Goal: Transaction & Acquisition: Purchase product/service

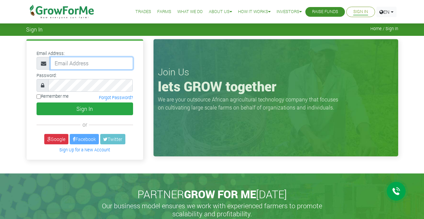
paste input "[EMAIL_ADDRESS][DOMAIN_NAME]"
type input "[EMAIL_ADDRESS][DOMAIN_NAME]"
click at [54, 96] on label "Remember me" at bounding box center [53, 96] width 32 height 6
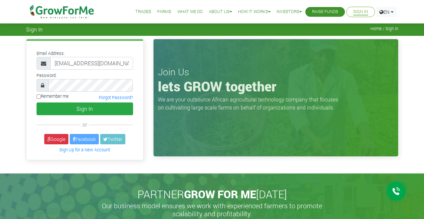
click at [41, 96] on input "Remember me" at bounding box center [39, 97] width 4 height 4
checkbox input "true"
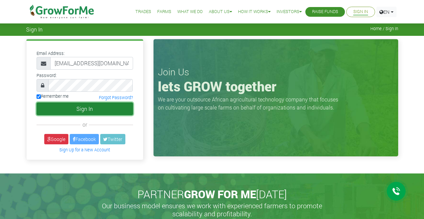
click at [90, 109] on button "Sign In" at bounding box center [85, 109] width 97 height 13
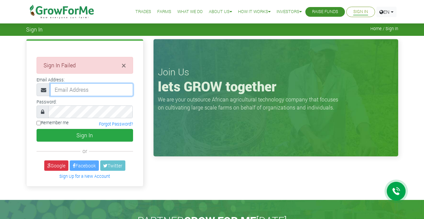
click at [78, 89] on input "email" at bounding box center [91, 90] width 83 height 13
paste input "233243848576@growforme.com"
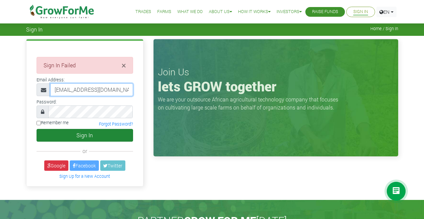
type input "233243848576@growforme.com"
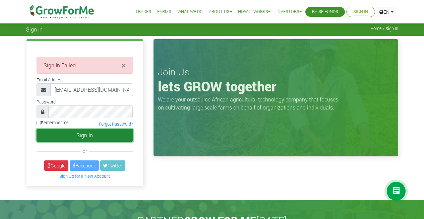
click at [79, 134] on button "Sign In" at bounding box center [85, 135] width 97 height 13
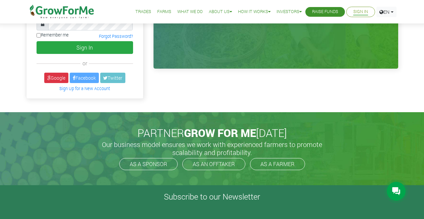
scroll to position [86, 0]
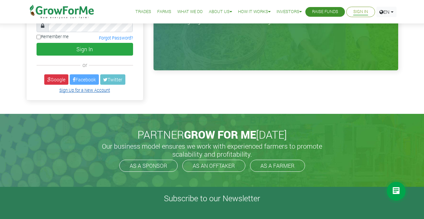
click at [101, 92] on link "Sign Up for a New Account" at bounding box center [84, 90] width 51 height 5
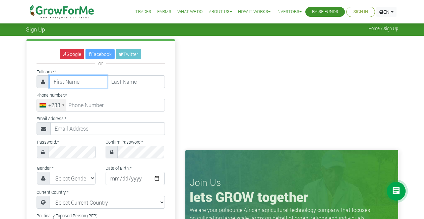
click at [90, 80] on input "text" at bounding box center [78, 81] width 58 height 13
type input "Frederick"
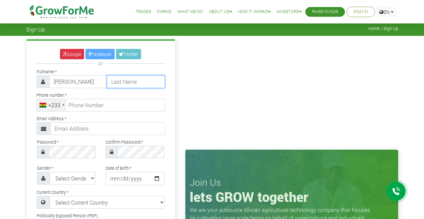
type input "Obeng"
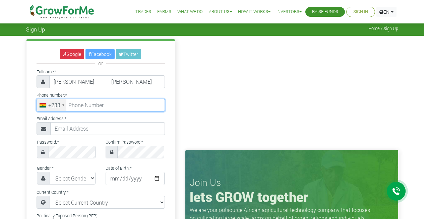
type input "0243848576"
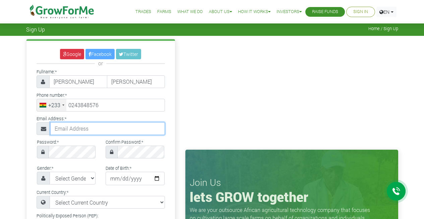
type input "frederickobeng1@gmail.com"
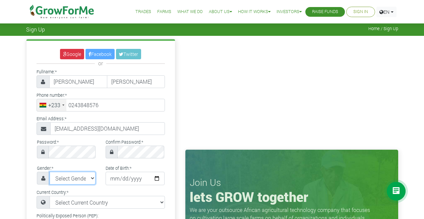
click at [82, 179] on select "Select Gender Female Male" at bounding box center [73, 178] width 46 height 13
select select "Male"
click at [50, 172] on select "Select Gender Female Male" at bounding box center [73, 178] width 46 height 13
click at [113, 178] on input "date" at bounding box center [135, 178] width 59 height 13
type input "2984-09-23"
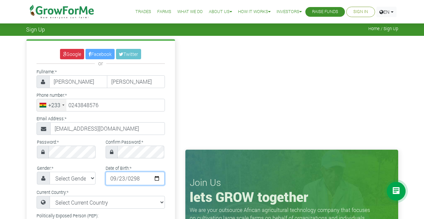
type input "24 384 8576"
type input "29841-09-23"
type input "1984-09-23"
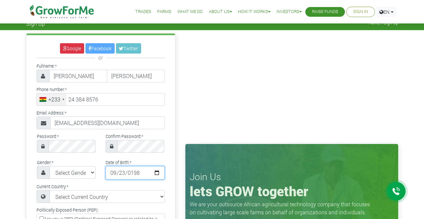
scroll to position [86, 0]
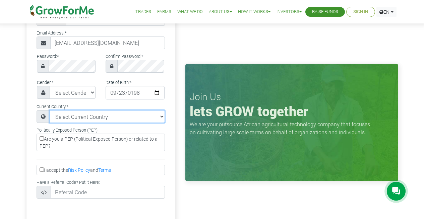
click at [89, 118] on select "Select Current Country Afghanistan Albania Algeria American Samoa Andorra Angol…" at bounding box center [107, 116] width 115 height 13
select select "Ghana"
click at [50, 110] on select "Select Current Country Afghanistan Albania Algeria American Samoa Andorra Angol…" at bounding box center [107, 116] width 115 height 13
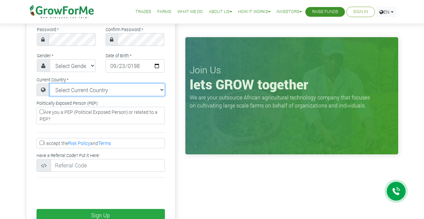
scroll to position [141, 0]
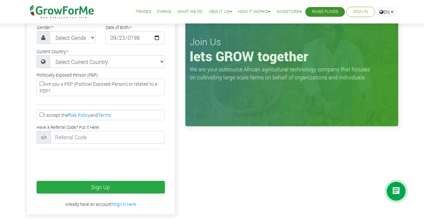
click at [42, 114] on input "I accept the Risk Policy and Terms" at bounding box center [42, 115] width 4 height 4
checkbox input "true"
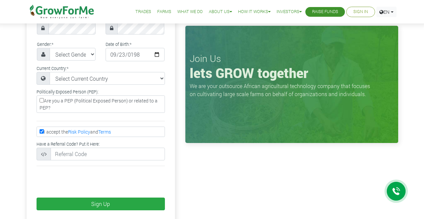
scroll to position [128, 0]
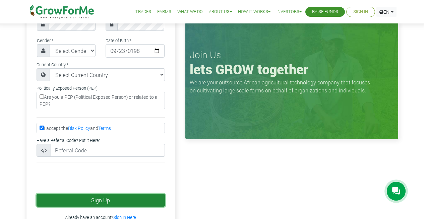
click at [100, 201] on button "Sign Up" at bounding box center [101, 200] width 129 height 13
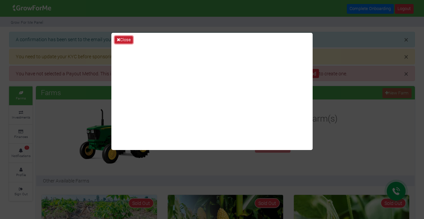
click at [122, 39] on button "Close" at bounding box center [124, 39] width 18 height 7
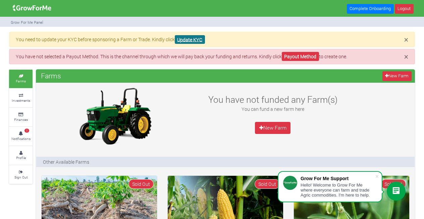
click at [187, 40] on link "Update KYC" at bounding box center [190, 39] width 30 height 9
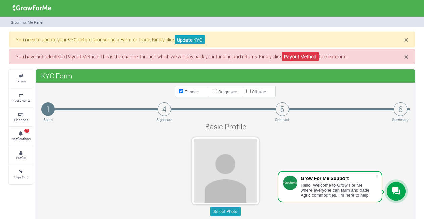
type input "24 384 8576"
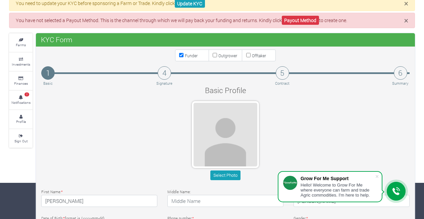
scroll to position [27, 0]
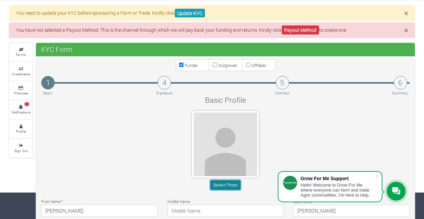
click at [222, 187] on button "Select Photo" at bounding box center [225, 186] width 30 height 10
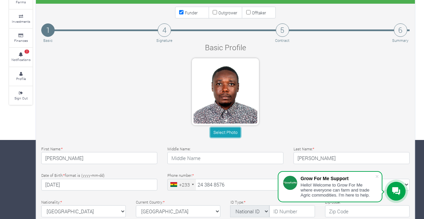
scroll to position [0, 0]
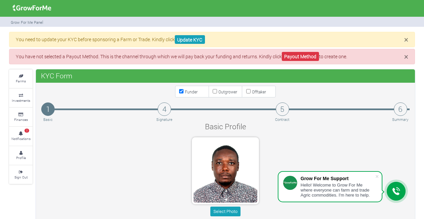
click at [157, 57] on p "You have not selected a Payout Method. This is the channel through which we wil…" at bounding box center [212, 56] width 393 height 7
click at [16, 131] on link "2 Notifications" at bounding box center [20, 136] width 23 height 18
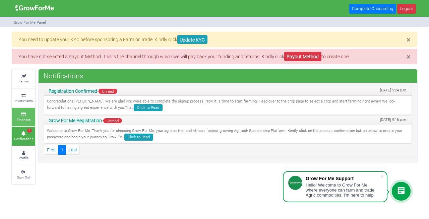
click at [25, 114] on icon at bounding box center [23, 114] width 20 height 3
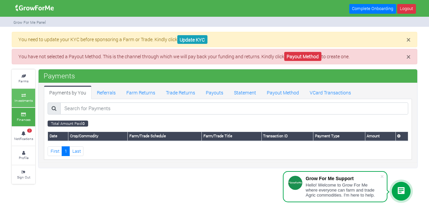
click at [23, 101] on small "Investments" at bounding box center [23, 100] width 18 height 5
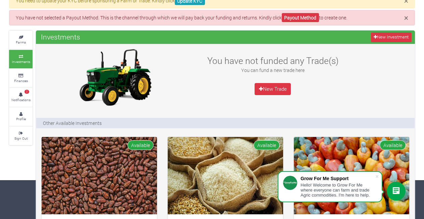
scroll to position [39, 0]
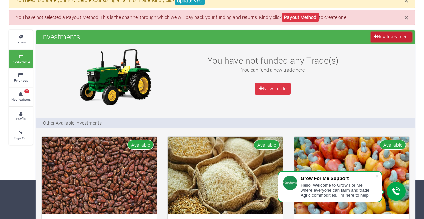
click at [379, 39] on link "New Investment" at bounding box center [391, 37] width 41 height 10
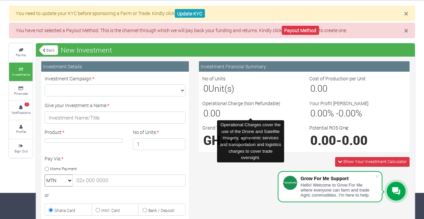
scroll to position [28, 0]
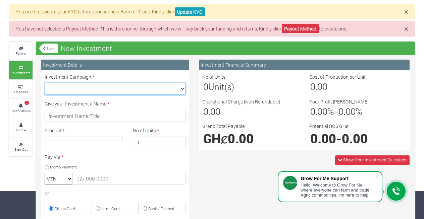
click at [184, 88] on select "Maize Trade 2025 Q4 (Maize Trade :: [DATE] - [DATE]) Cashew Trade 2025 Q4 (Cash…" at bounding box center [115, 89] width 141 height 12
select select "47"
click at [45, 83] on select "Maize Trade 2025 Q4 (Maize Trade :: [DATE] - [DATE]) Cashew Trade 2025 Q4 (Cash…" at bounding box center [115, 89] width 141 height 12
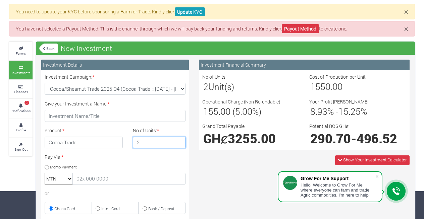
click at [178, 140] on input "2" at bounding box center [159, 143] width 53 height 12
type input "1"
click at [179, 145] on input "1" at bounding box center [159, 143] width 53 height 12
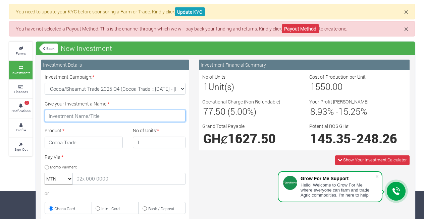
click at [123, 118] on input "Give your Investment a Name: *" at bounding box center [115, 116] width 141 height 12
type input "Cocoa/"
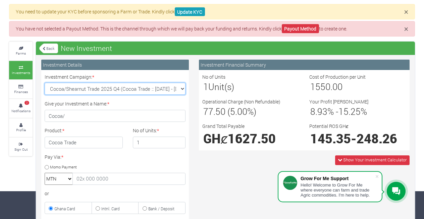
click at [182, 88] on select "Maize Trade 2025 Q4 (Maize Trade :: 01st Oct 2025 - 31st Mar 2026) Cashew Trade…" at bounding box center [115, 89] width 141 height 12
click at [45, 83] on select "Maize Trade 2025 Q4 (Maize Trade :: 01st Oct 2025 - 31st Mar 2026) Cashew Trade…" at bounding box center [115, 89] width 141 height 12
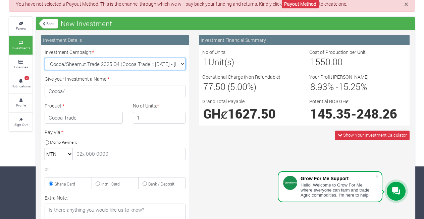
scroll to position [62, 0]
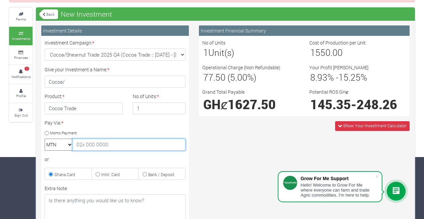
click at [149, 145] on input "text" at bounding box center [128, 145] width 113 height 12
type input "0243848576"
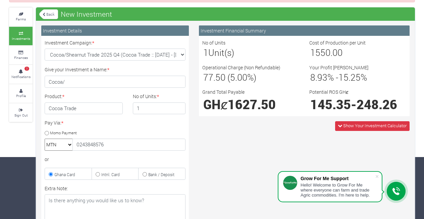
click at [48, 134] on input "Momo Payment" at bounding box center [47, 133] width 4 height 4
radio input "true"
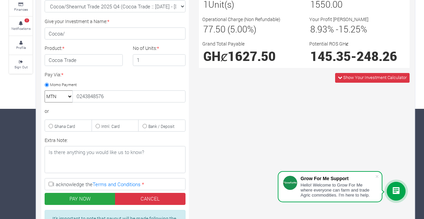
scroll to position [112, 0]
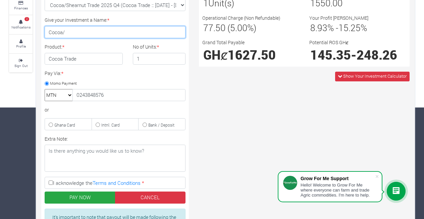
click at [96, 32] on input "Cocoa/" at bounding box center [115, 32] width 141 height 12
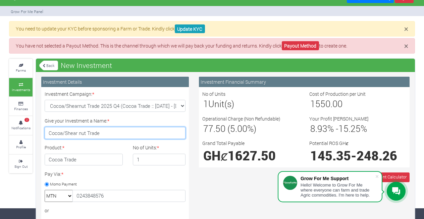
scroll to position [11, 0]
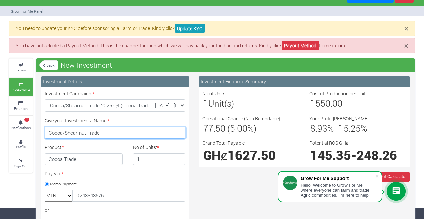
type input "Cocoa/Shear nut Trade"
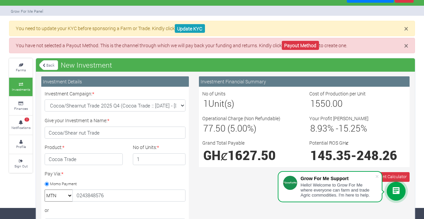
click at [397, 188] on icon at bounding box center [396, 192] width 8 height 8
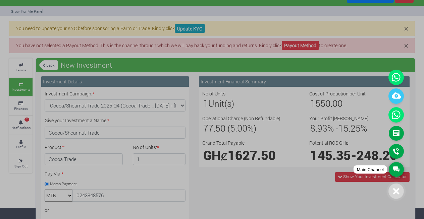
click at [398, 170] on link "Main Channel" at bounding box center [396, 169] width 15 height 15
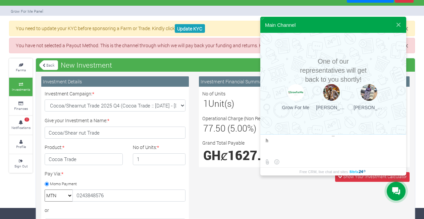
type textarea "hi"
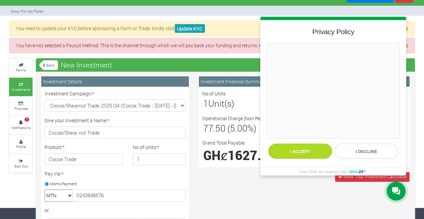
click at [308, 150] on button "I accept" at bounding box center [300, 151] width 64 height 15
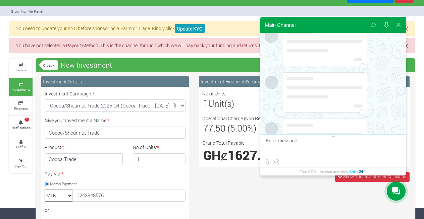
scroll to position [101, 0]
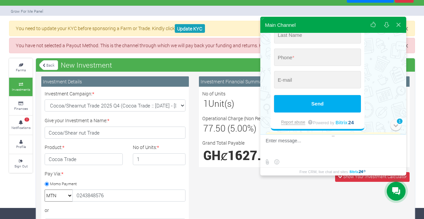
click at [398, 126] on div "1" at bounding box center [395, 124] width 11 height 11
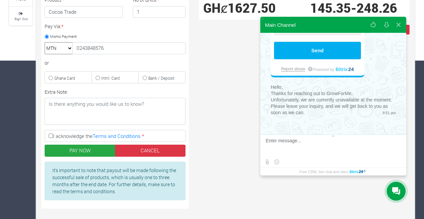
scroll to position [171, 0]
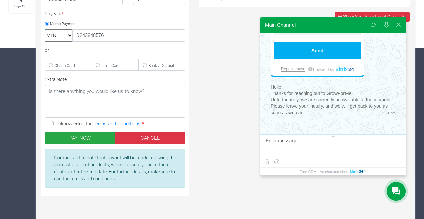
click at [306, 141] on textarea at bounding box center [333, 147] width 134 height 18
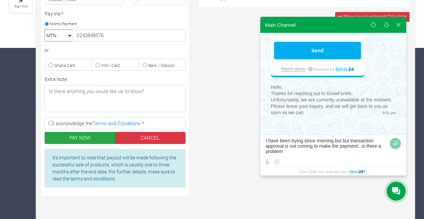
type textarea "I have been trying since morning but but transaction approval is not coming to …"
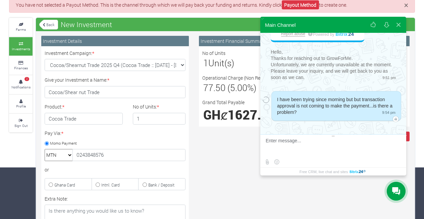
scroll to position [45, 0]
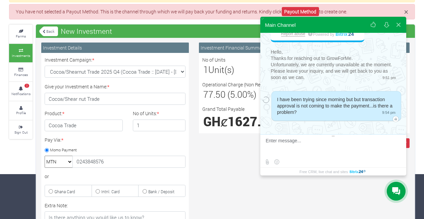
click at [305, 106] on span "I have been trying since morning but but transaction approval is not coming to …" at bounding box center [334, 106] width 115 height 18
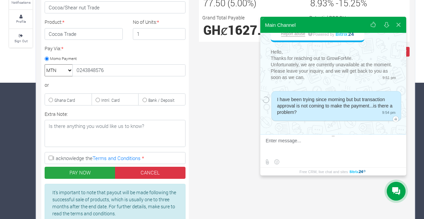
scroll to position [136, 0]
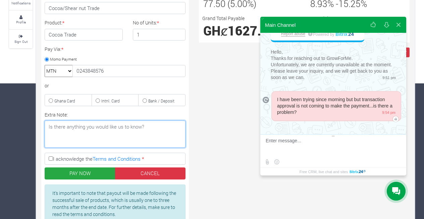
click at [163, 128] on textarea "Extra Note:" at bounding box center [115, 134] width 141 height 27
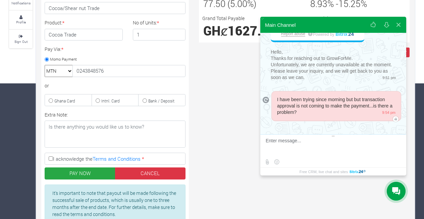
click at [50, 160] on input "I acknowledge the Terms and Conditions *" at bounding box center [51, 159] width 4 height 4
checkbox input "true"
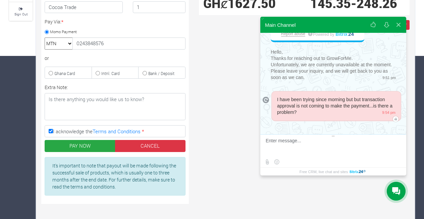
scroll to position [171, 0]
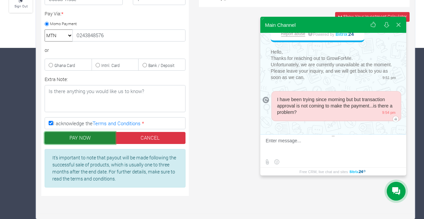
click at [88, 139] on button "PAY NOW" at bounding box center [80, 138] width 71 height 12
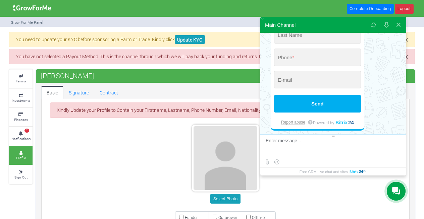
type input "24 384 8576"
click at [99, 151] on div "Select Photo" at bounding box center [225, 166] width 371 height 82
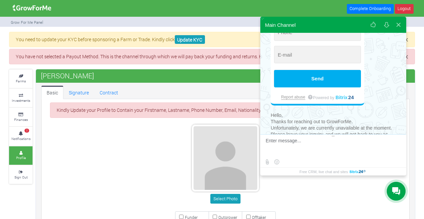
scroll to position [154, 0]
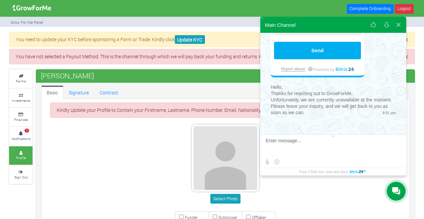
click at [400, 190] on div at bounding box center [396, 191] width 19 height 19
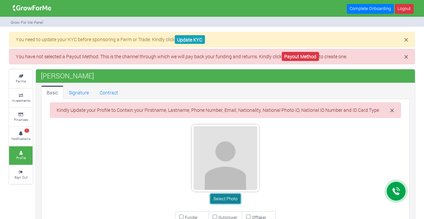
click at [218, 197] on button "Select Photo" at bounding box center [225, 199] width 30 height 10
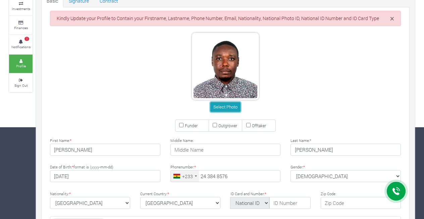
scroll to position [152, 0]
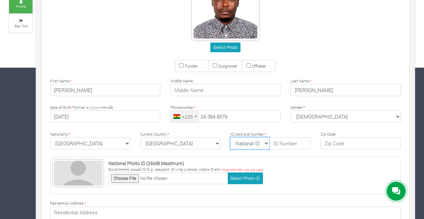
click at [267, 145] on select "National ID Ghana ID Passport Drivers" at bounding box center [249, 144] width 39 height 12
select select "Ghana ID"
click at [230, 138] on select "National ID Ghana ID Passport Drivers" at bounding box center [249, 144] width 39 height 12
click at [284, 144] on input "text" at bounding box center [289, 144] width 41 height 12
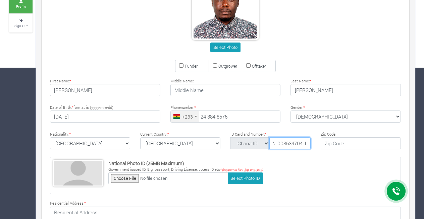
type input "GHA=003634704-1"
click at [329, 144] on input "text" at bounding box center [361, 144] width 80 height 12
type input "+233"
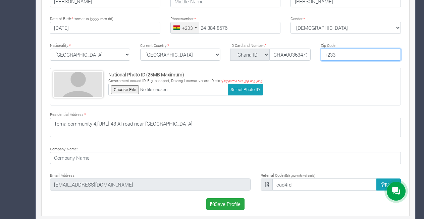
scroll to position [246, 0]
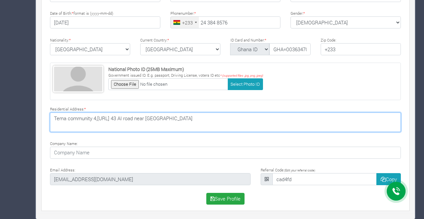
click at [99, 120] on textarea "Tema community 4,Hno.AI 43 AI road near Valco Roundabout" at bounding box center [225, 122] width 351 height 19
click at [110, 121] on textarea "Tema community 4, Hno.AI 43 AI road near Valco Roundabout" at bounding box center [225, 122] width 351 height 19
click at [108, 119] on textarea "Tema community 4, Hno. AI 43 AI road near Valco Roundabout" at bounding box center [225, 122] width 351 height 19
click at [245, 126] on textarea "Tema community 4, Hsn. AI 43 AI road near Valco Roundabout" at bounding box center [225, 122] width 351 height 19
click at [108, 119] on textarea "Tema community 4, Hsn. AI 43 AI road near Valco Roundabout" at bounding box center [225, 122] width 351 height 19
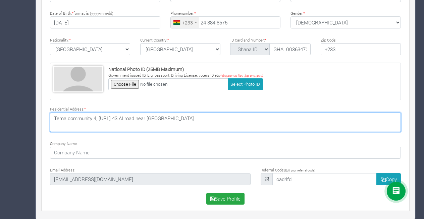
type textarea "Tema community 4, Hsn.AI 43 AI road near Valco Roundabout"
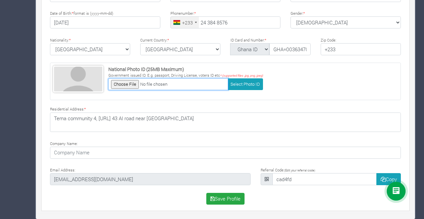
click at [133, 85] on input "file" at bounding box center [168, 85] width 120 height 12
click at [126, 84] on input "file" at bounding box center [168, 85] width 120 height 12
type input "C:\fakepath\GHANA CARD FRONT.jpg"
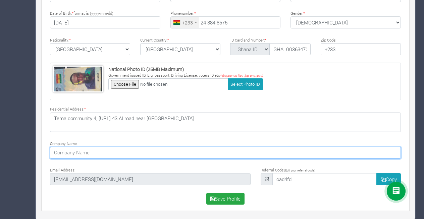
click at [128, 153] on input at bounding box center [225, 153] width 351 height 12
type input "Bruno Digital"
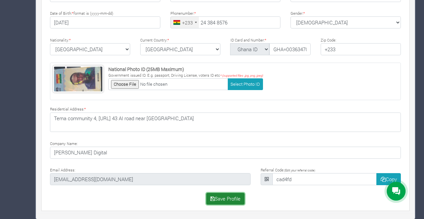
click at [218, 199] on button "Save Profile" at bounding box center [225, 199] width 39 height 12
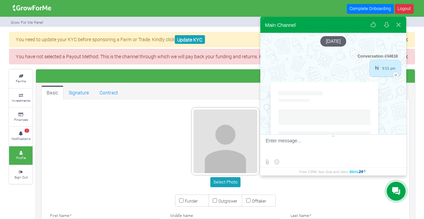
scroll to position [101, 0]
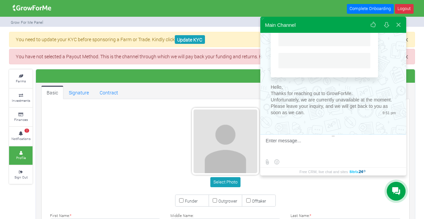
type input "24 384 8576"
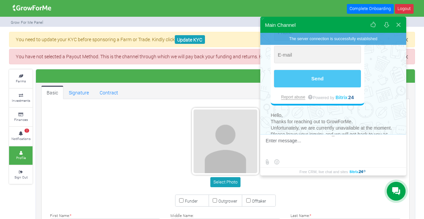
scroll to position [154, 0]
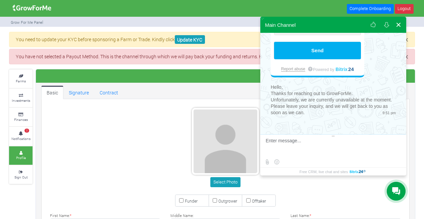
click at [398, 24] on button at bounding box center [399, 25] width 12 height 16
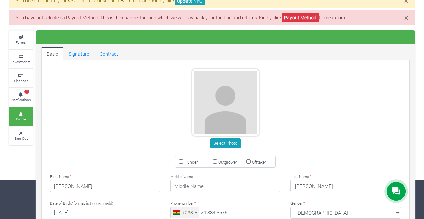
scroll to position [0, 0]
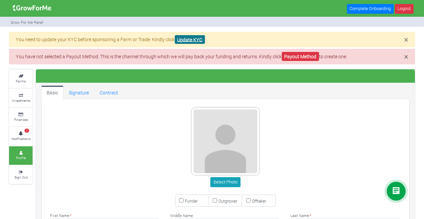
click at [193, 40] on link "Update KYC" at bounding box center [190, 39] width 30 height 9
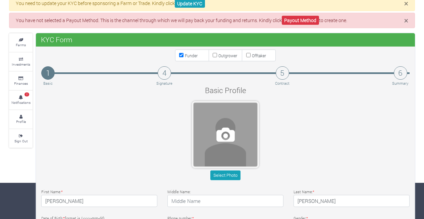
scroll to position [38, 0]
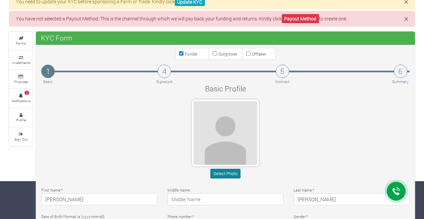
type input "24 384 8576"
click at [221, 173] on button "Select Photo" at bounding box center [225, 174] width 30 height 10
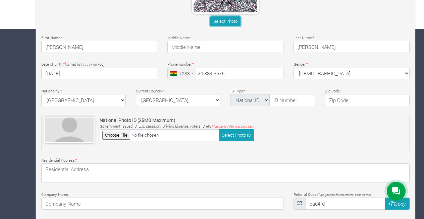
scroll to position [196, 0]
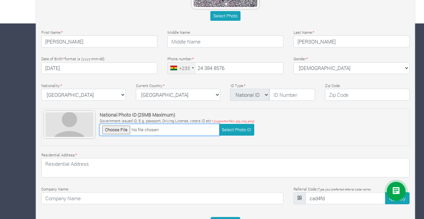
click at [118, 130] on input "file" at bounding box center [160, 130] width 120 height 12
type input "C:\fakepath\GHANA CARD FRONT.jpg"
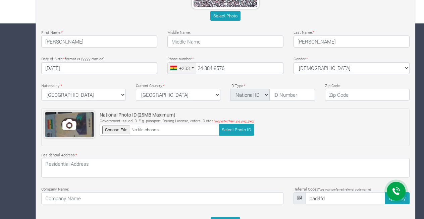
click at [71, 125] on span at bounding box center [69, 124] width 48 height 25
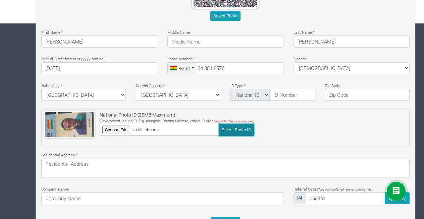
click at [235, 129] on button "Select Photo ID" at bounding box center [236, 130] width 35 height 12
type input "C:\fakepath\GHANA CARD FRONT.jpg"
click at [222, 128] on button "Select Photo ID" at bounding box center [236, 130] width 35 height 12
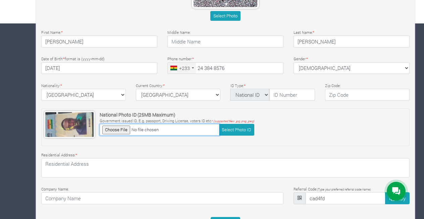
click at [121, 130] on input "file" at bounding box center [160, 130] width 120 height 12
type input "C:\fakepath\WhatsApp Image 2025-08-27 at 10.09.53 pm.jpeg"
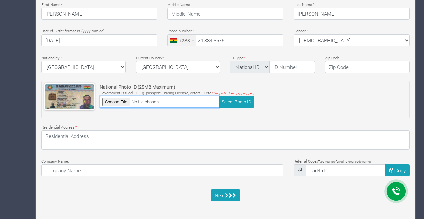
scroll to position [227, 0]
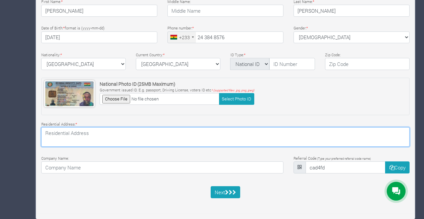
click at [178, 142] on textarea at bounding box center [225, 137] width 368 height 19
type textarea "Tema community 9,AD 20 Duku Street"
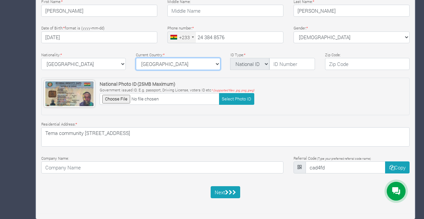
select select "Ghana"
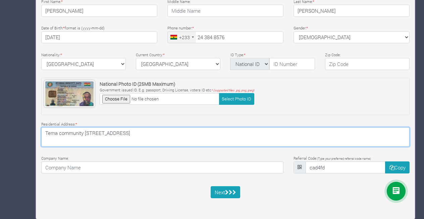
click at [91, 135] on textarea "Tema community 9,AD 20 Duku Street" at bounding box center [225, 137] width 368 height 19
click at [167, 133] on textarea "Tema community 9. AD 20 Duku Street" at bounding box center [225, 137] width 368 height 19
type textarea "Tema community 9. AD 20 Duku Street"
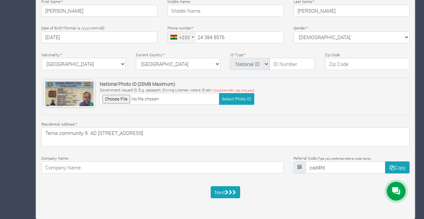
click at [199, 158] on div "Company Name:" at bounding box center [162, 164] width 252 height 19
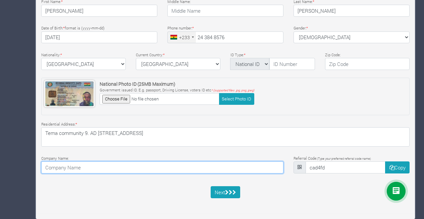
click at [151, 169] on input at bounding box center [162, 168] width 242 height 12
type input "Bruno Digital"
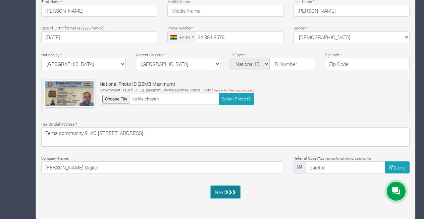
click at [227, 193] on icon "submit" at bounding box center [227, 192] width 4 height 5
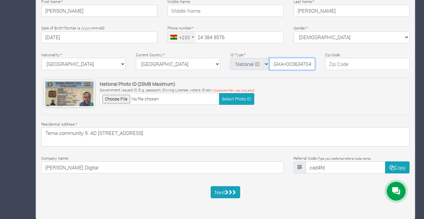
click at [287, 64] on input "GHA=003634704-1" at bounding box center [292, 64] width 46 height 12
type input "GHA-003634704-1"
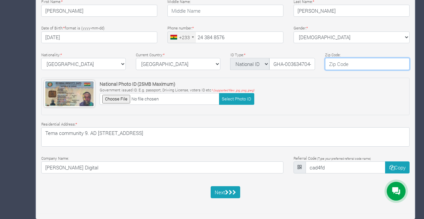
click at [338, 63] on input "text" at bounding box center [367, 64] width 85 height 12
type input "+233"
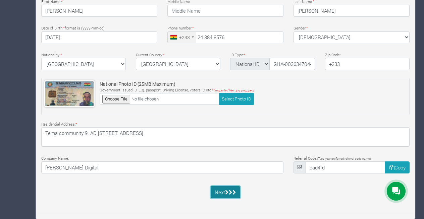
click at [230, 194] on icon "submit" at bounding box center [231, 192] width 4 height 5
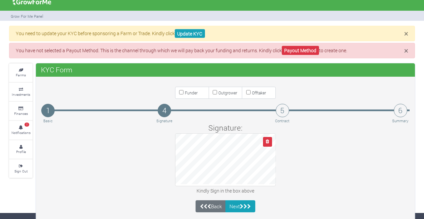
scroll to position [6, 0]
click at [268, 143] on icon "button" at bounding box center [267, 142] width 3 height 4
click at [266, 141] on icon "button" at bounding box center [267, 142] width 3 height 4
click at [269, 142] on button "button" at bounding box center [267, 142] width 9 height 10
click at [268, 142] on icon "button" at bounding box center [267, 142] width 3 height 4
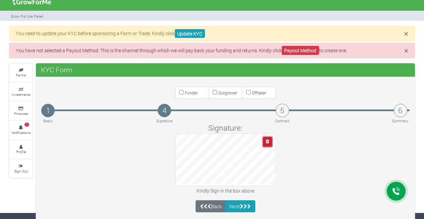
click at [267, 141] on icon "button" at bounding box center [267, 142] width 3 height 4
click at [268, 142] on icon "button" at bounding box center [267, 142] width 3 height 4
click at [267, 141] on icon "button" at bounding box center [267, 142] width 3 height 4
click at [266, 140] on icon "button" at bounding box center [267, 142] width 3 height 4
click at [268, 141] on icon "button" at bounding box center [267, 142] width 3 height 4
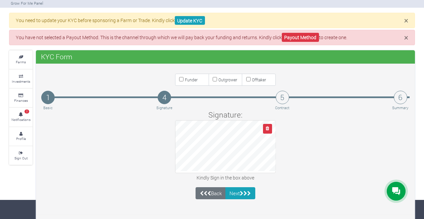
scroll to position [20, 0]
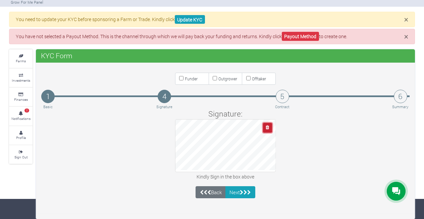
click at [266, 128] on icon "button" at bounding box center [267, 127] width 3 height 4
click at [239, 191] on button "Next" at bounding box center [240, 193] width 30 height 12
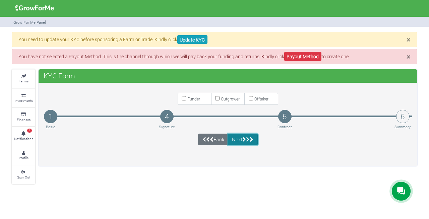
click at [241, 139] on button "Next" at bounding box center [243, 140] width 30 height 12
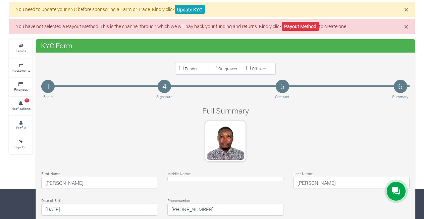
scroll to position [240, 0]
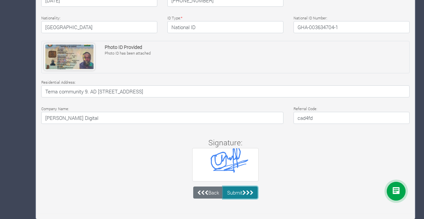
click at [243, 193] on button "Submit" at bounding box center [240, 193] width 35 height 12
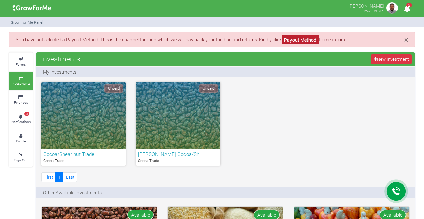
click at [302, 41] on link "Payout Method" at bounding box center [300, 39] width 37 height 9
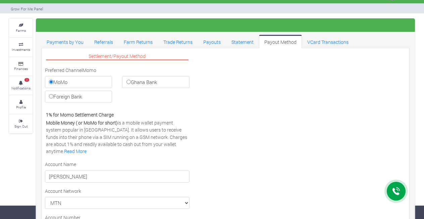
scroll to position [86, 0]
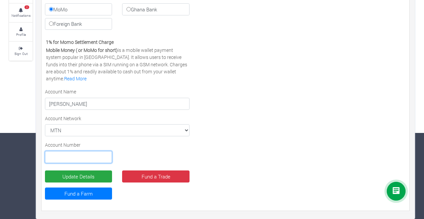
click at [106, 157] on input "text" at bounding box center [78, 157] width 67 height 12
type input "0243848576"
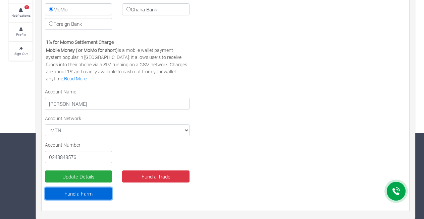
click at [95, 195] on link "Fund a Farm" at bounding box center [78, 194] width 67 height 12
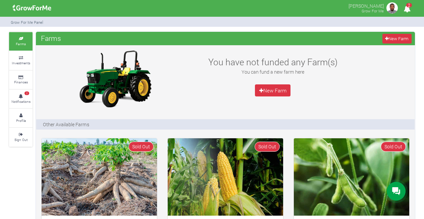
click at [407, 5] on span "2" at bounding box center [409, 5] width 6 height 4
click at [21, 61] on small "Investments" at bounding box center [21, 63] width 18 height 5
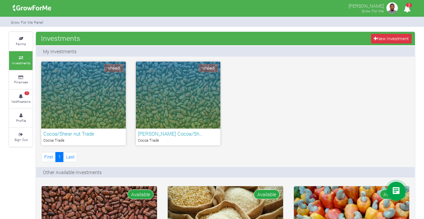
click at [168, 112] on div "Unpaid" at bounding box center [178, 95] width 85 height 67
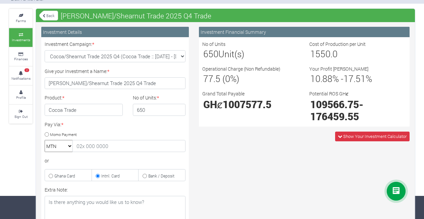
scroll to position [13, 0]
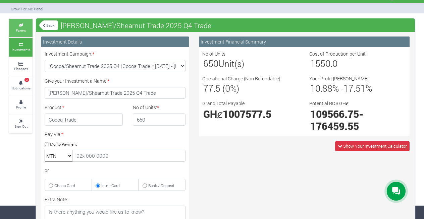
click at [19, 32] on small "Farms" at bounding box center [21, 30] width 10 height 5
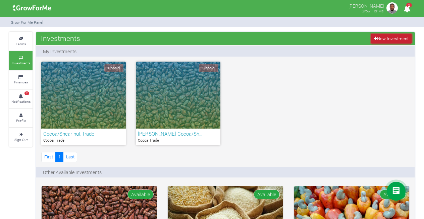
click at [387, 40] on link "New Investment" at bounding box center [391, 39] width 41 height 10
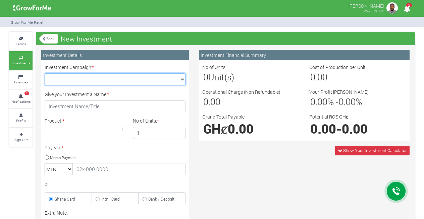
click at [183, 80] on select "Maize Trade 2025 Q4 (Maize Trade :: [DATE] - [DATE]) Cashew Trade 2025 Q4 (Cash…" at bounding box center [115, 79] width 141 height 12
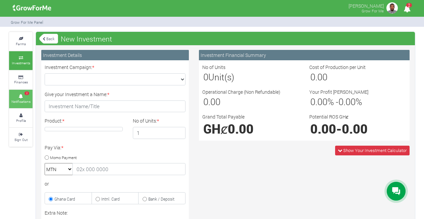
click at [26, 96] on icon at bounding box center [21, 96] width 20 height 3
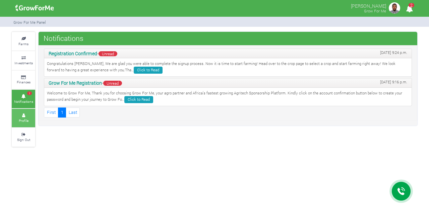
click at [27, 115] on icon at bounding box center [23, 115] width 20 height 3
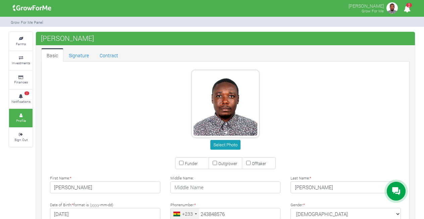
type input "24 384 8576"
click at [105, 53] on link "Contract" at bounding box center [108, 54] width 29 height 13
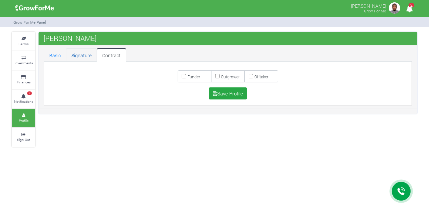
click at [83, 56] on link "Signature" at bounding box center [81, 54] width 31 height 13
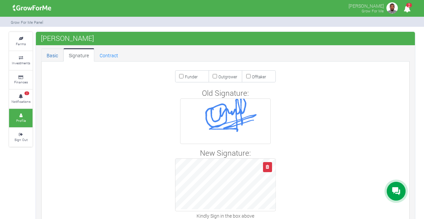
click at [56, 53] on link "Basic" at bounding box center [52, 54] width 22 height 13
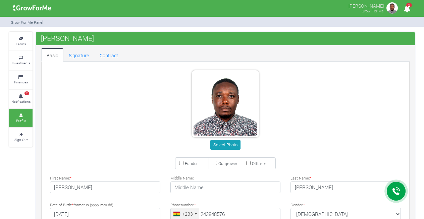
type input "24 384 8576"
click at [20, 78] on icon at bounding box center [21, 77] width 20 height 3
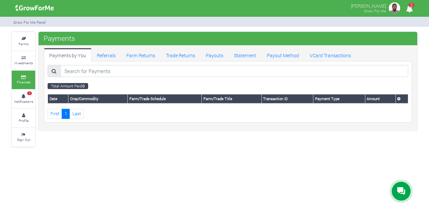
click at [22, 60] on link "Investments" at bounding box center [23, 60] width 23 height 18
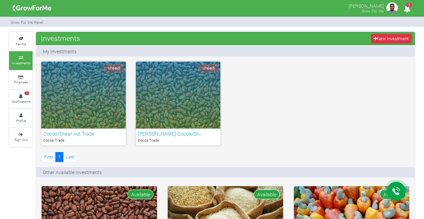
click at [79, 134] on h6 "Cocoa/Shear nut Trade" at bounding box center [83, 134] width 81 height 6
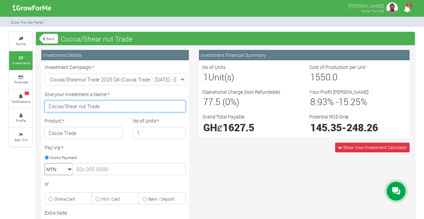
click at [103, 107] on input "Cocoa/Shear nut Trade" at bounding box center [115, 107] width 141 height 12
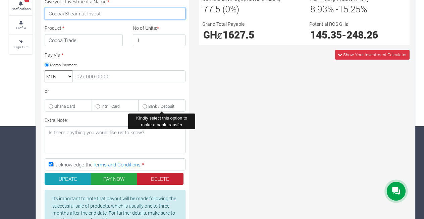
scroll to position [100, 0]
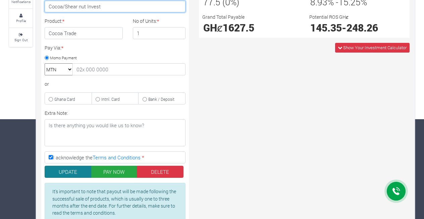
type input "Cocoa/Shear nut Invest"
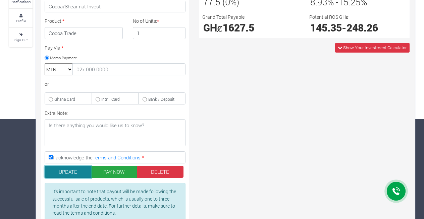
click at [82, 172] on button "UPDATE" at bounding box center [68, 172] width 47 height 12
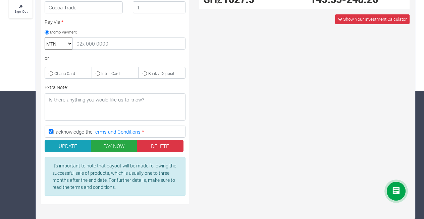
scroll to position [128, 0]
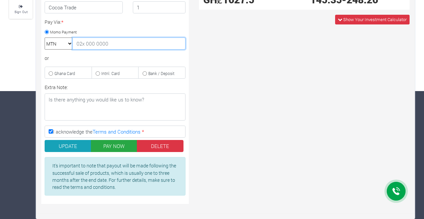
click at [122, 44] on input "text" at bounding box center [128, 44] width 113 height 12
type input "0243848576"
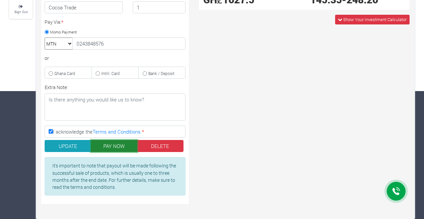
click at [114, 143] on button "PAY NOW" at bounding box center [114, 146] width 47 height 12
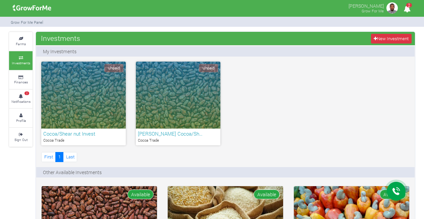
click at [284, 99] on div "Unpaid Cocoa/Shear nut Invest Cocoa Trade Unpaid [PERSON_NAME]/Sh…" at bounding box center [225, 113] width 378 height 102
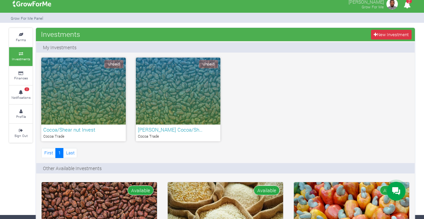
scroll to position [24, 0]
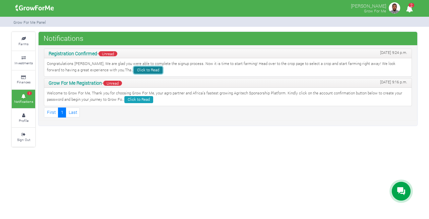
click at [134, 69] on link "Click to Read" at bounding box center [148, 70] width 29 height 7
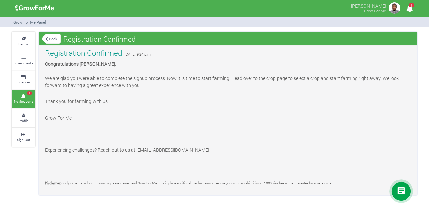
click at [51, 38] on link "Back" at bounding box center [51, 38] width 19 height 11
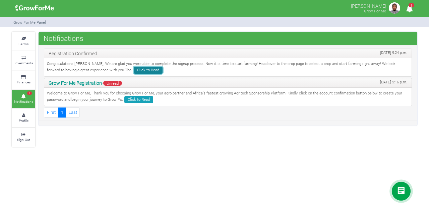
click at [134, 69] on link "Click to Read" at bounding box center [148, 70] width 29 height 7
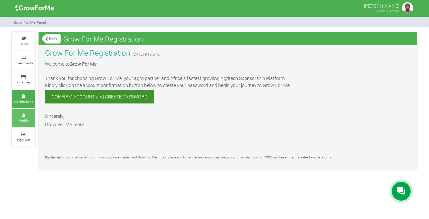
click at [22, 115] on icon at bounding box center [23, 115] width 20 height 3
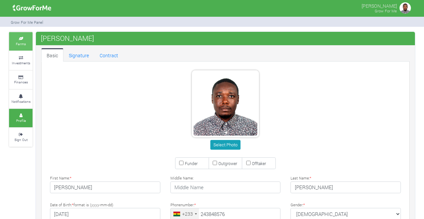
click at [21, 42] on small "Farms" at bounding box center [21, 44] width 10 height 5
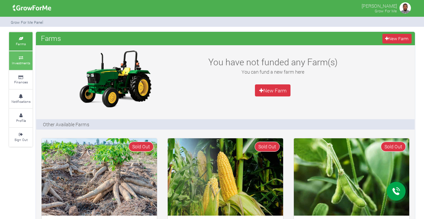
click at [27, 62] on small "Investments" at bounding box center [21, 63] width 18 height 5
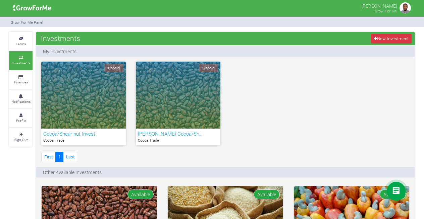
click at [187, 76] on div "Unpaid" at bounding box center [178, 95] width 85 height 67
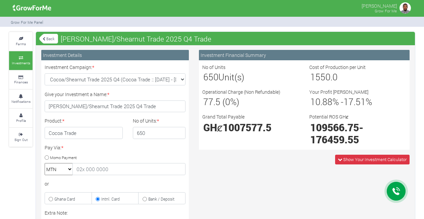
click at [50, 40] on link "Back" at bounding box center [48, 38] width 19 height 11
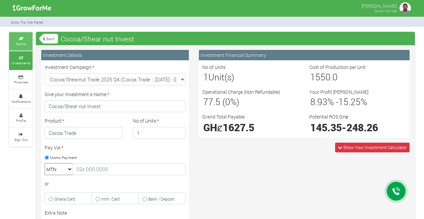
click at [17, 43] on small "Farms" at bounding box center [21, 44] width 10 height 5
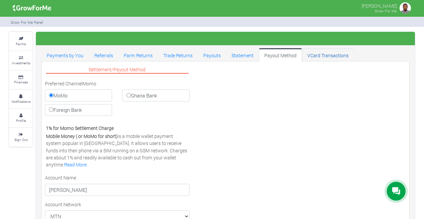
click at [321, 57] on link "VCard Transactions" at bounding box center [328, 54] width 52 height 13
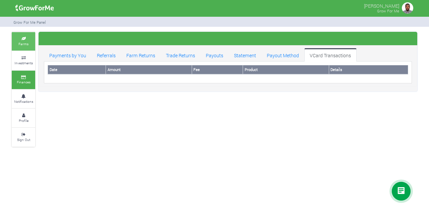
click at [26, 42] on small "Farms" at bounding box center [23, 44] width 10 height 5
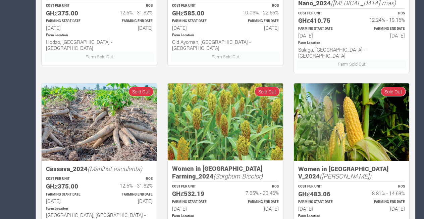
scroll to position [443, 0]
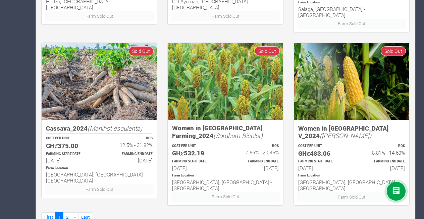
click at [397, 191] on icon at bounding box center [396, 192] width 8 height 8
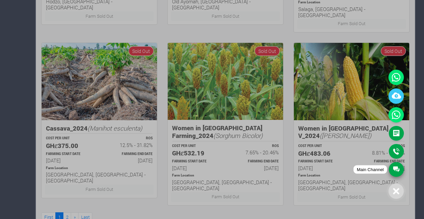
click at [395, 170] on link "Main Channel" at bounding box center [396, 169] width 15 height 15
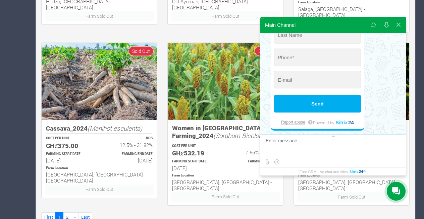
scroll to position [154, 0]
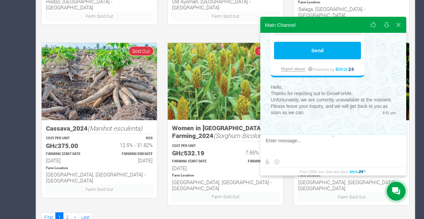
click at [399, 188] on icon at bounding box center [396, 192] width 8 height 8
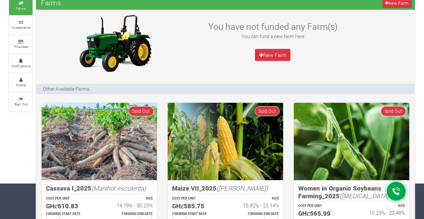
scroll to position [0, 0]
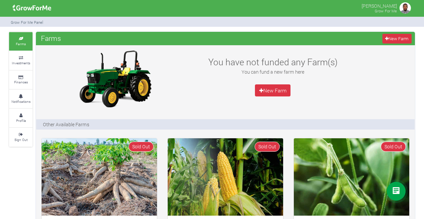
click at [407, 7] on img at bounding box center [405, 7] width 13 height 13
click at [390, 8] on small "Grow For Me" at bounding box center [386, 10] width 22 height 5
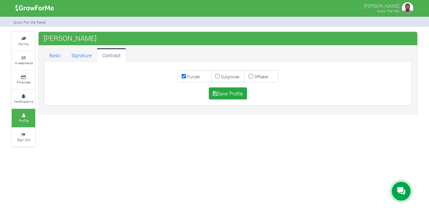
click at [184, 77] on input "Funder" at bounding box center [184, 76] width 4 height 4
checkbox input "false"
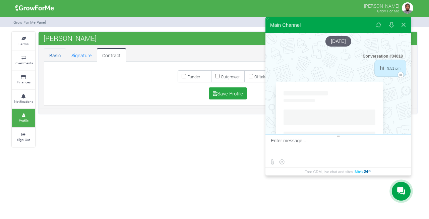
scroll to position [101, 0]
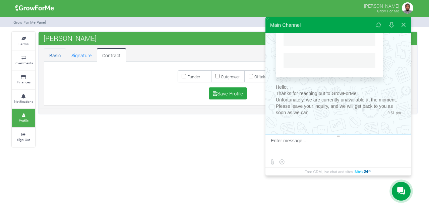
click at [60, 58] on link "Basic" at bounding box center [55, 54] width 22 height 13
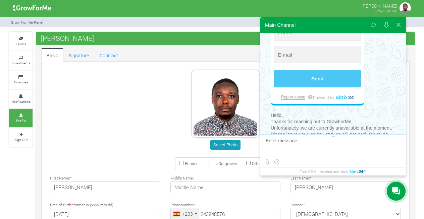
scroll to position [154, 0]
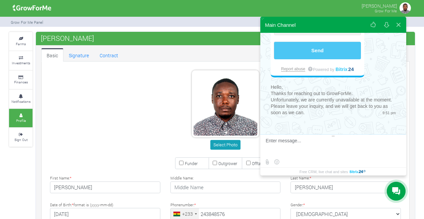
type input "24 384 8576"
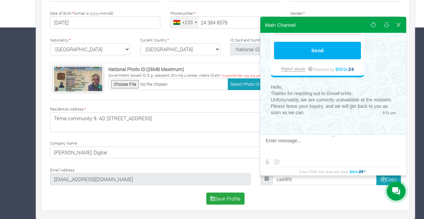
scroll to position [0, 0]
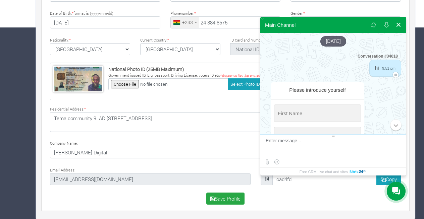
click at [398, 23] on button at bounding box center [399, 25] width 12 height 16
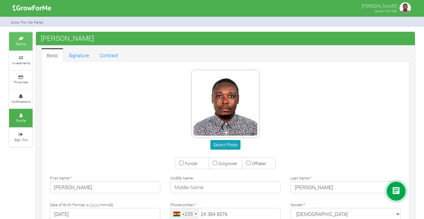
click at [20, 42] on small "Farms" at bounding box center [21, 44] width 10 height 5
